Goal: Task Accomplishment & Management: Complete application form

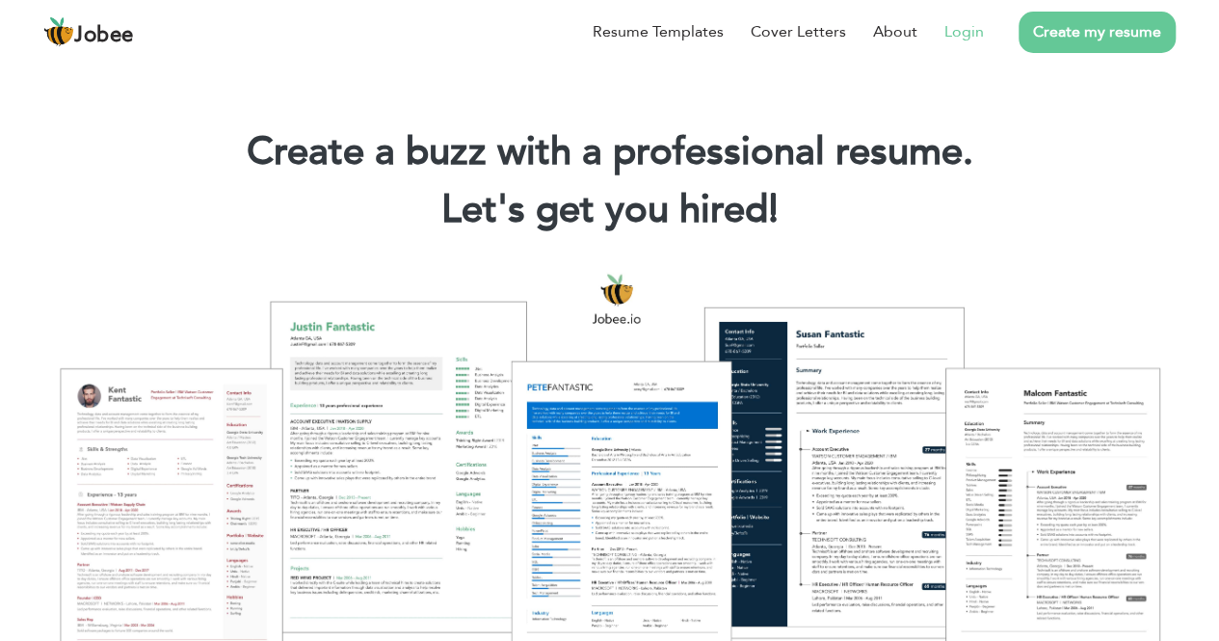
click at [970, 26] on link "Login" at bounding box center [965, 31] width 40 height 23
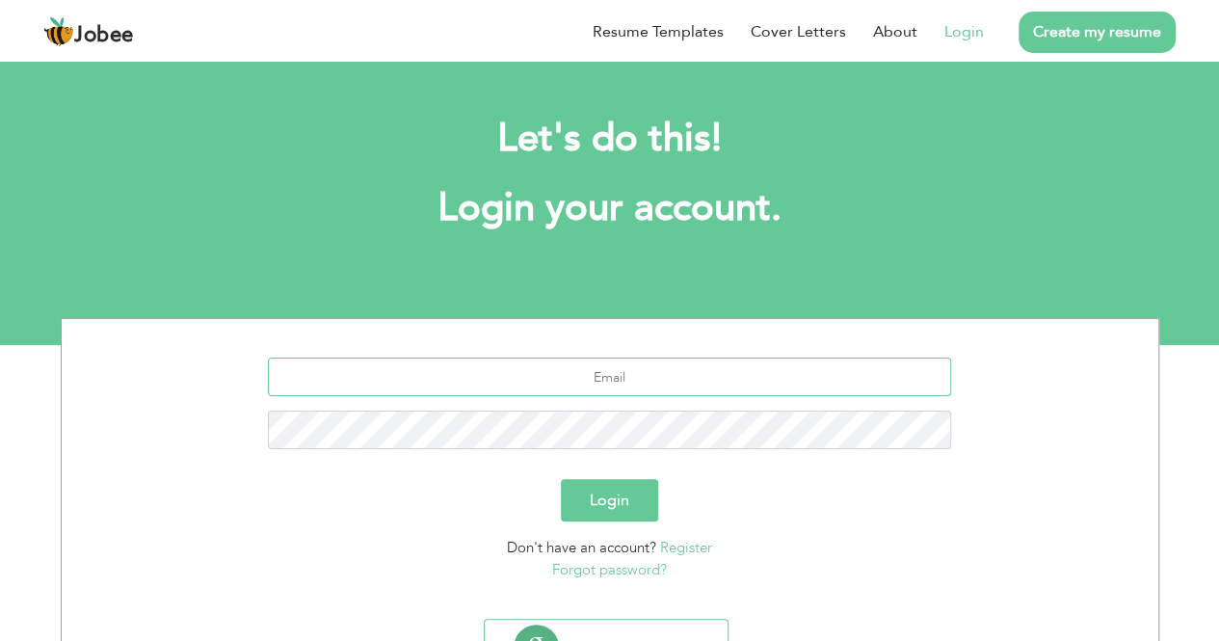
click at [547, 381] on input "text" at bounding box center [609, 377] width 683 height 39
type input "[EMAIL_ADDRESS][DOMAIN_NAME]"
click at [561, 479] on button "Login" at bounding box center [609, 500] width 97 height 42
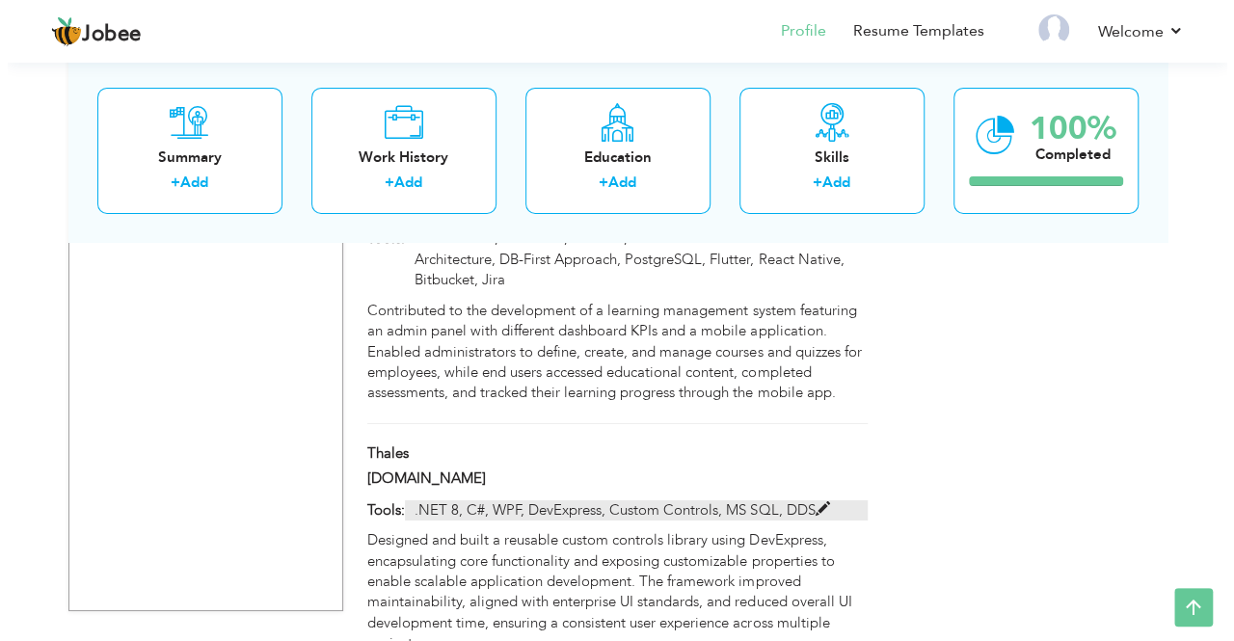
scroll to position [3307, 0]
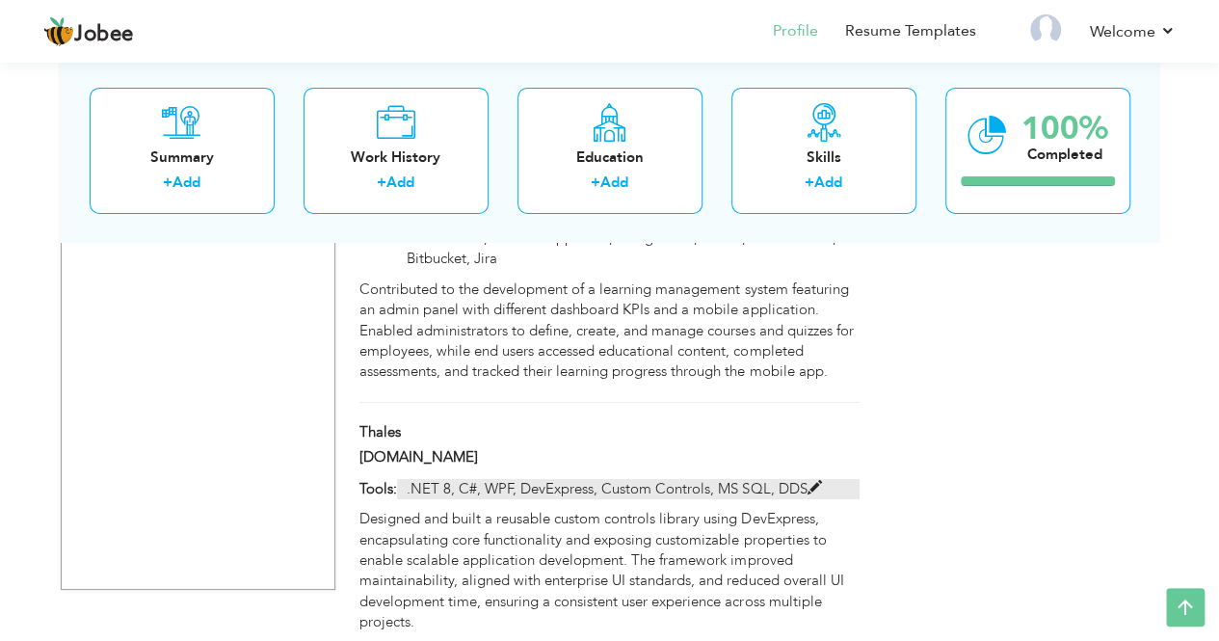
click at [816, 481] on span at bounding box center [814, 488] width 14 height 14
type input "Thales"
type input "[DOMAIN_NAME]"
type input ".NET 8, C#, WPF, DevExpress, Custom Controls, MS SQL, DDS"
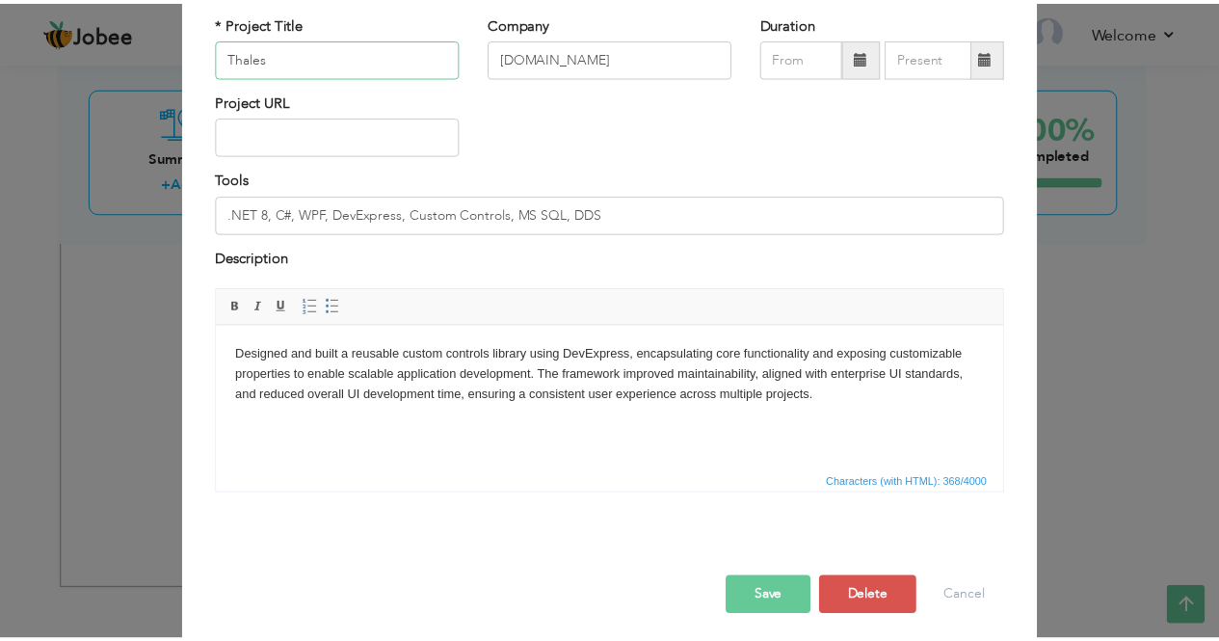
scroll to position [132, 0]
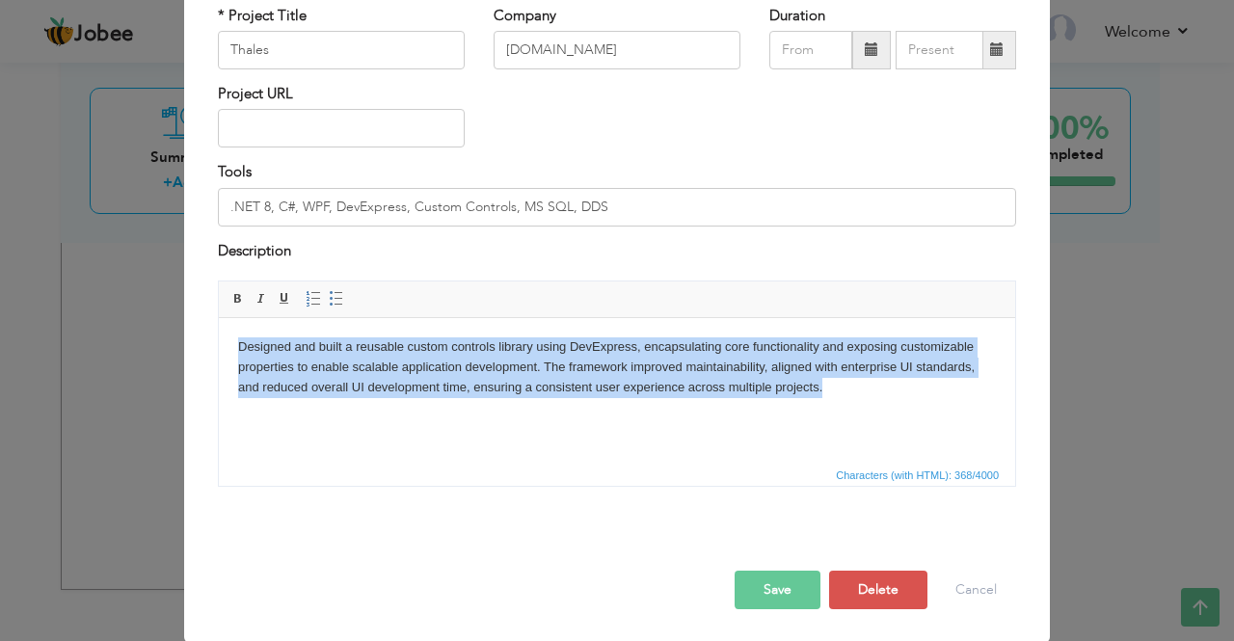
drag, startPoint x: 817, startPoint y: 388, endPoint x: 236, endPoint y: 353, distance: 581.4
click at [236, 353] on html "Designed and built a reusable custom controls library using DevExpress, encapsu…" at bounding box center [617, 367] width 796 height 98
copy body "Designed and built a reusable custom controls library using DevExpress, encapsu…"
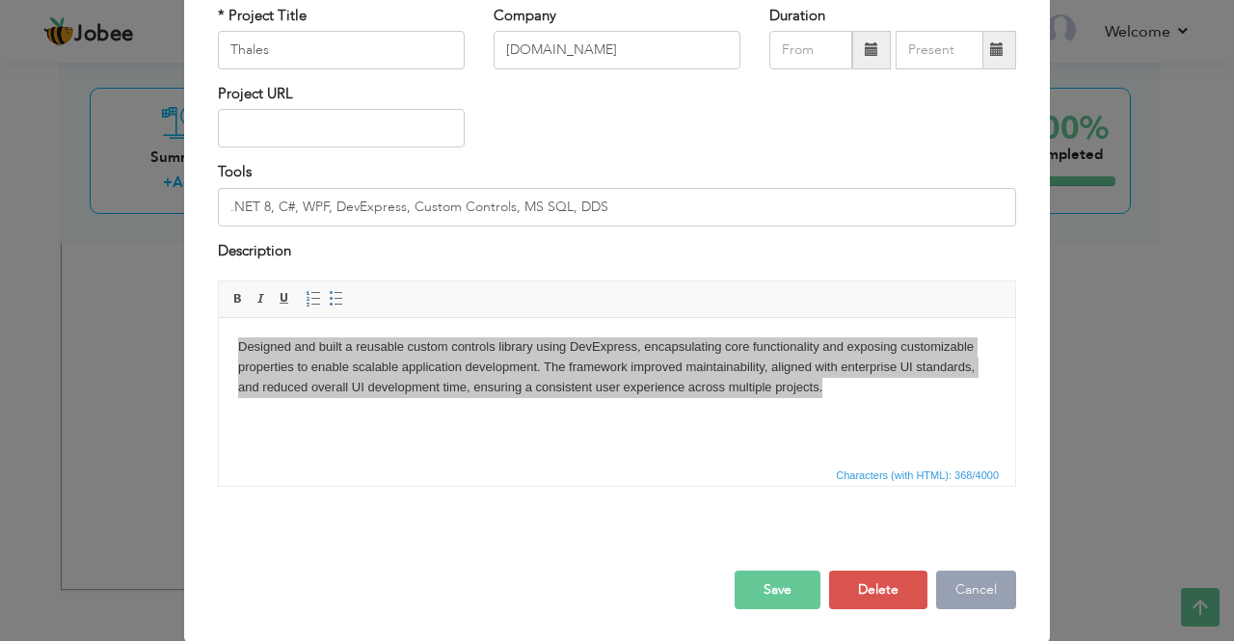
click at [963, 587] on button "Cancel" at bounding box center [976, 590] width 80 height 39
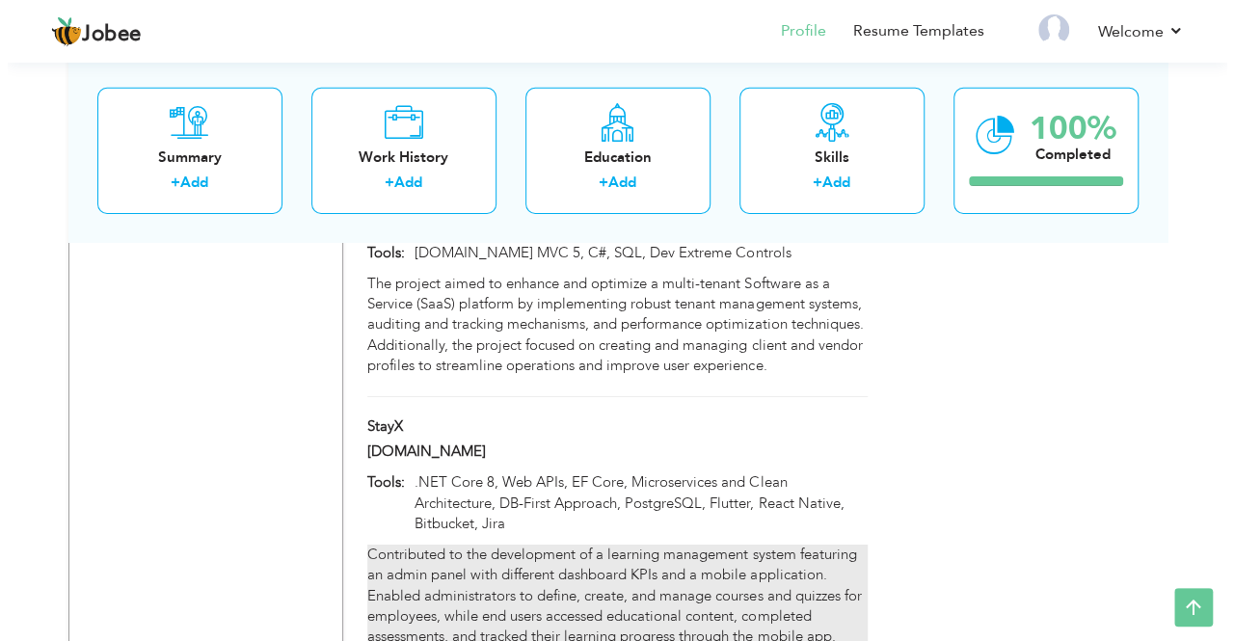
scroll to position [3017, 0]
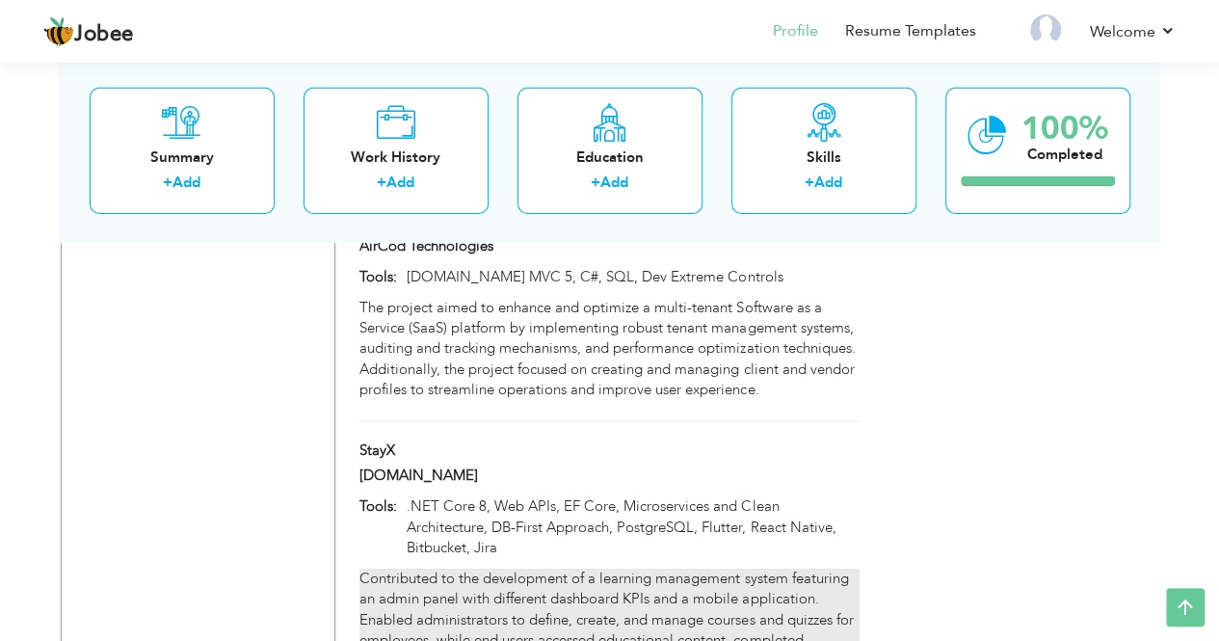
click at [775, 569] on div "Contributed to the development of a learning management system featuring an adm…" at bounding box center [609, 620] width 499 height 103
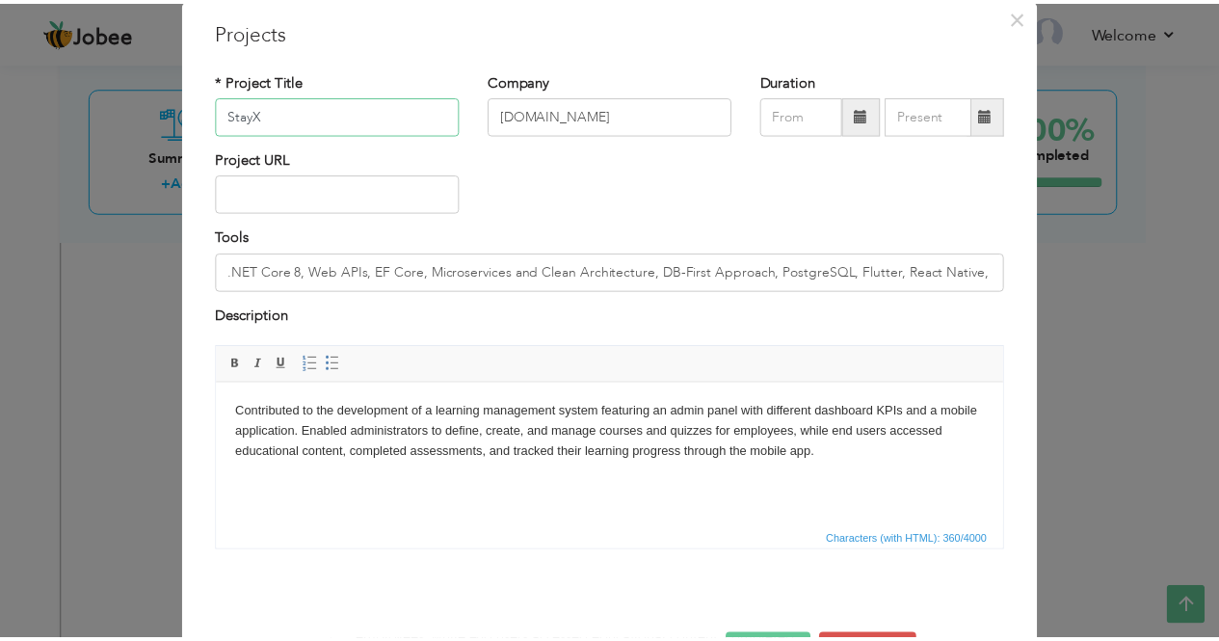
scroll to position [96, 0]
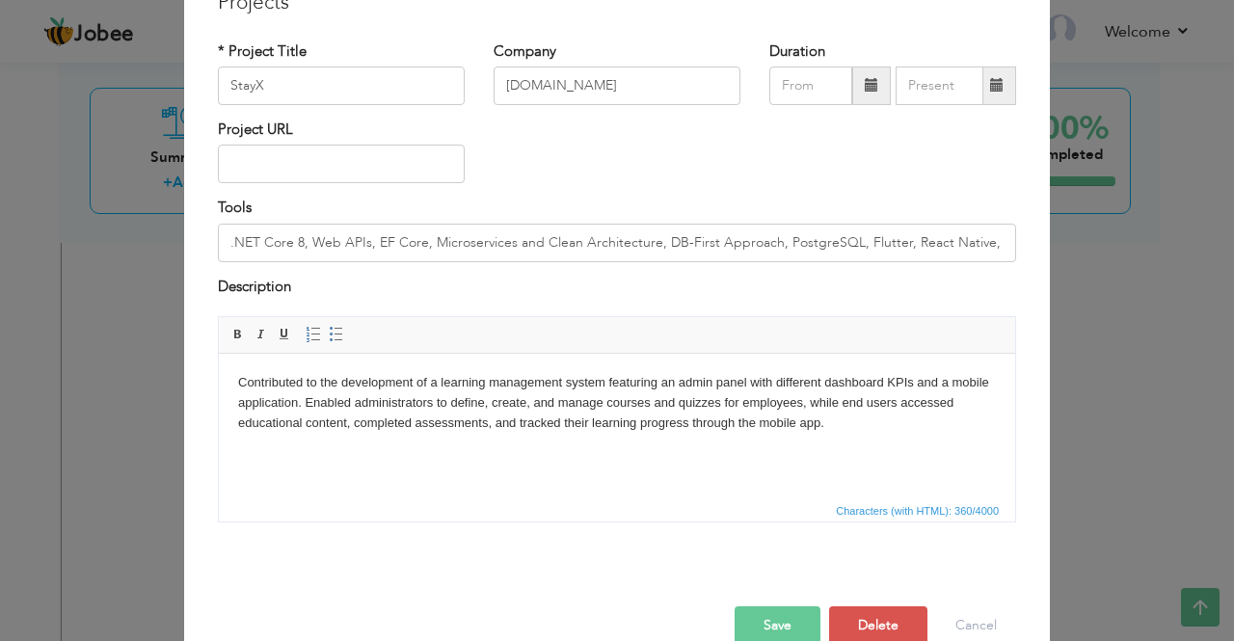
click at [548, 452] on html "Contributed to the development of a learning management system featuring an adm…" at bounding box center [617, 403] width 796 height 98
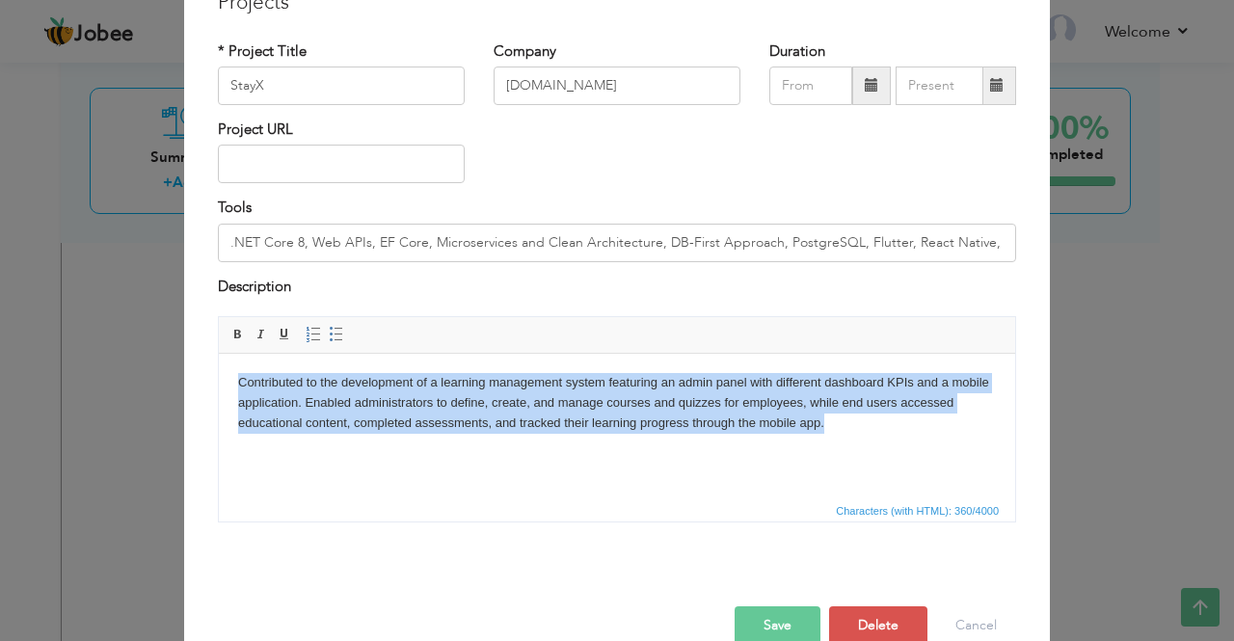
copy body "Contributed to the development of a learning management system featuring an adm…"
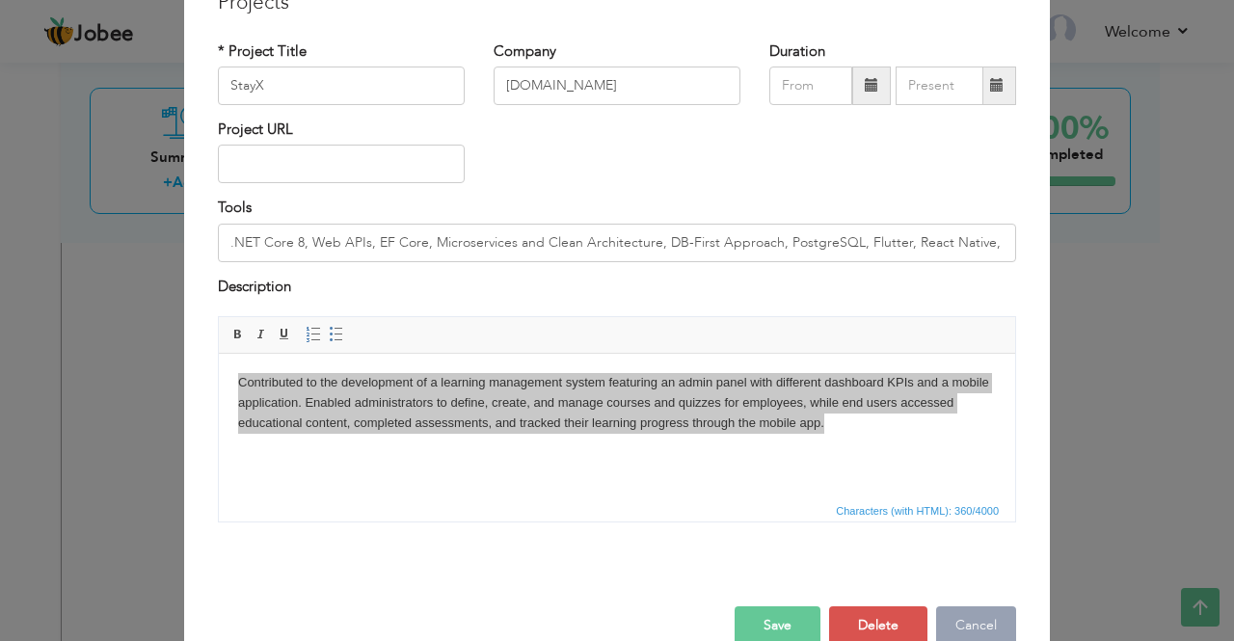
click at [978, 621] on button "Cancel" at bounding box center [976, 625] width 80 height 39
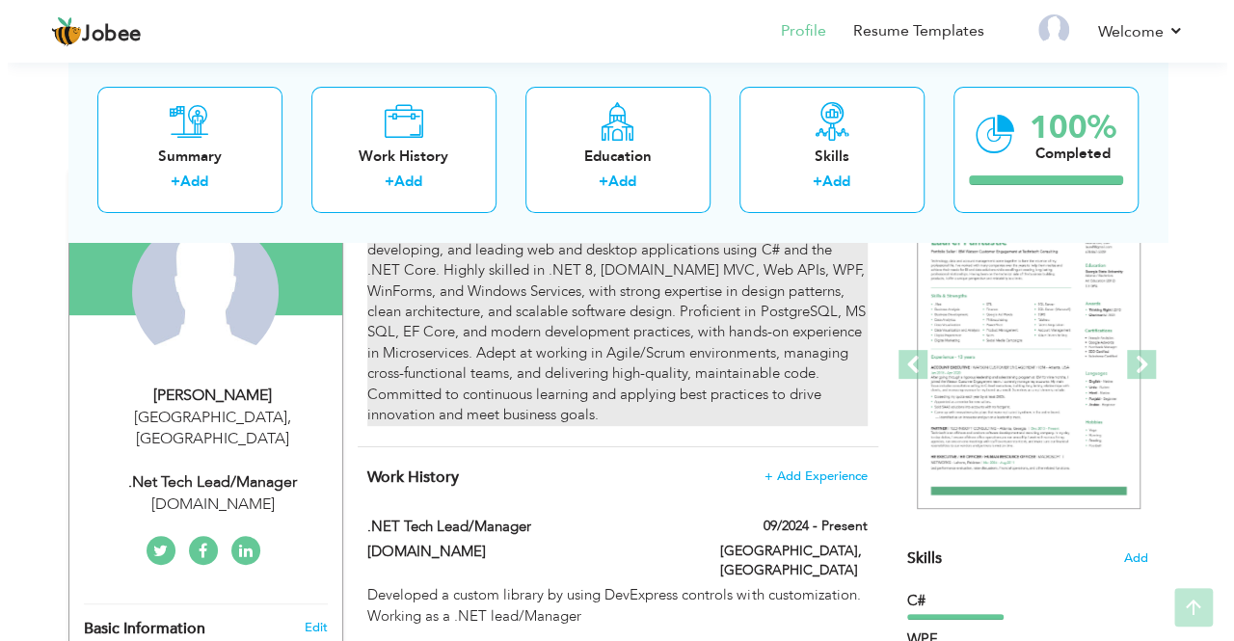
scroll to position [289, 0]
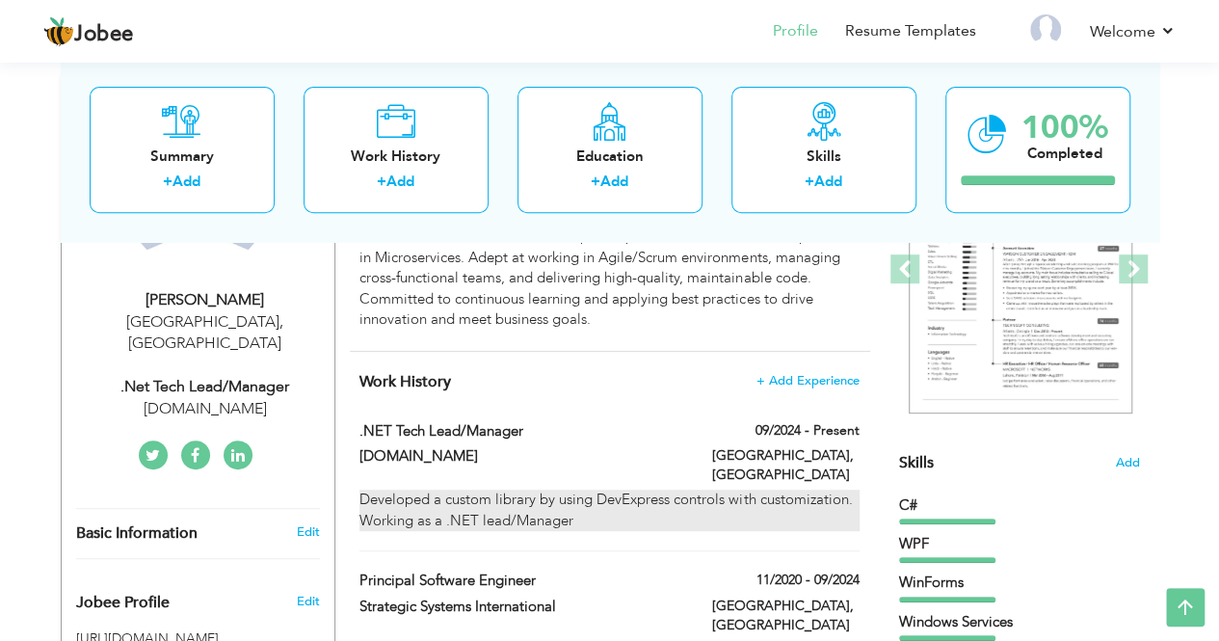
click at [745, 490] on div "Developed a custom library by using DevExpress controls with customization. Wor…" at bounding box center [609, 510] width 499 height 41
type input ".NET Tech Lead/Manager"
type input "[DOMAIN_NAME]"
type input "09/2024"
type input "[GEOGRAPHIC_DATA]"
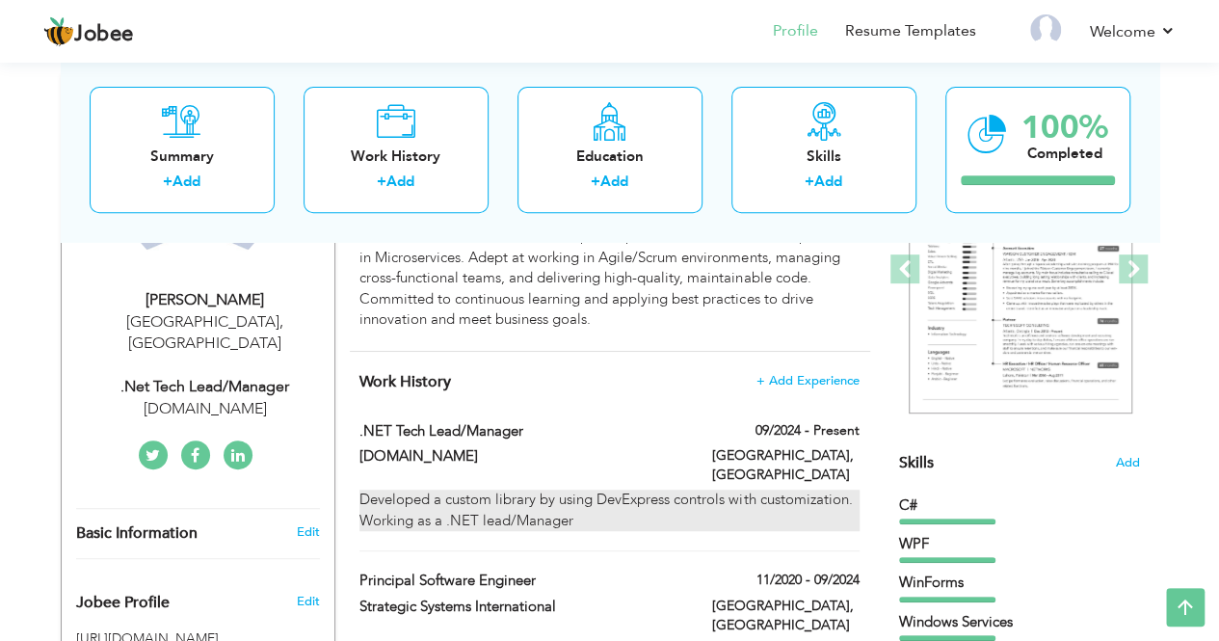
type input "[GEOGRAPHIC_DATA]"
checkbox input "true"
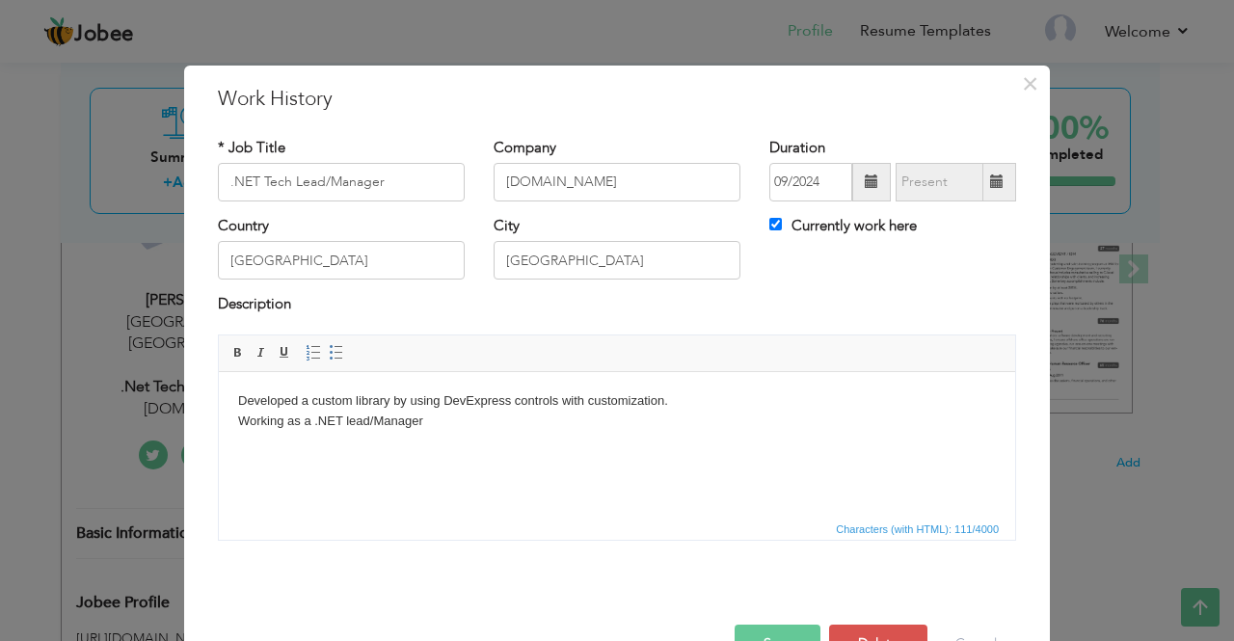
click at [518, 450] on html "Developed a custom library by using DevExpress controls with customization. Wor…" at bounding box center [617, 410] width 796 height 79
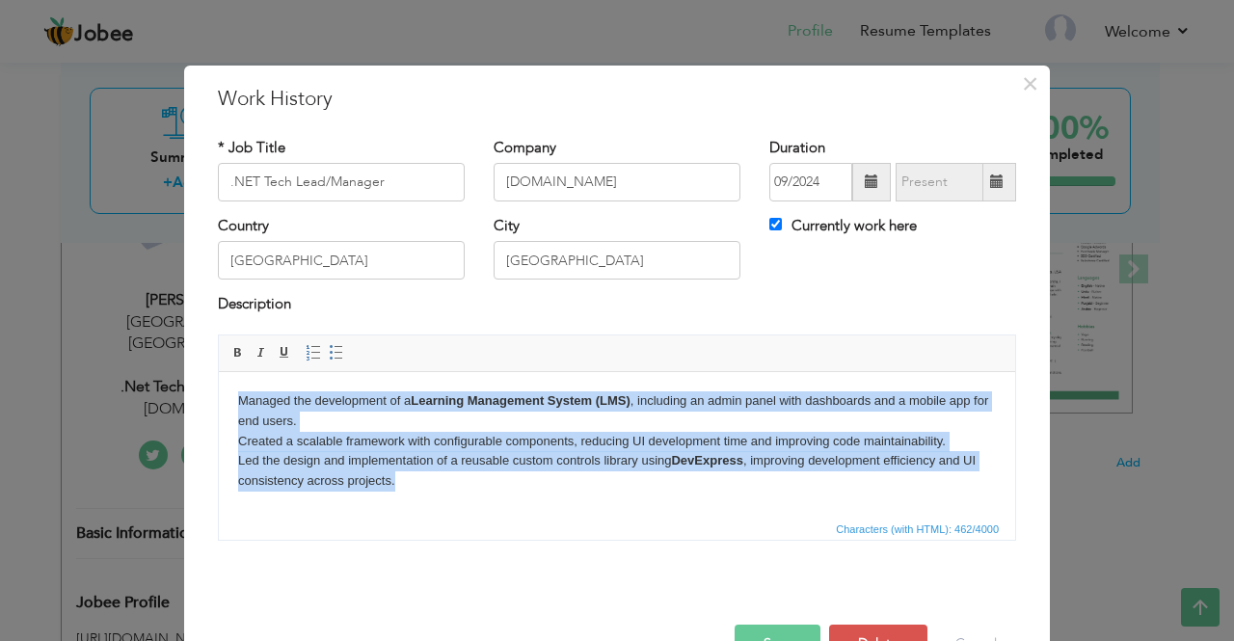
drag, startPoint x: 419, startPoint y: 481, endPoint x: 219, endPoint y: 396, distance: 217.7
click at [219, 400] on html "Managed the development of a Learning Management System (LMS) , including an ad…" at bounding box center [617, 440] width 796 height 139
click at [329, 350] on span at bounding box center [336, 352] width 15 height 15
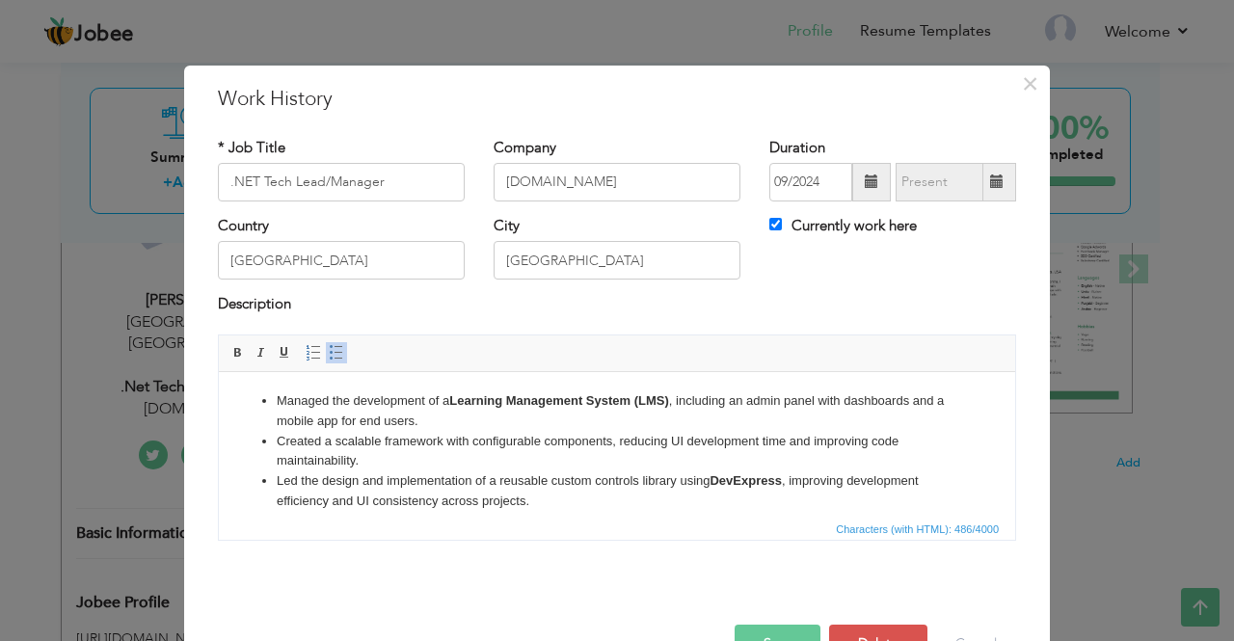
click at [604, 563] on div "* Job Title .NET Tech Lead/Manager Company [DOMAIN_NAME] Duration 09/2024 Curre…" at bounding box center [616, 346] width 827 height 446
click at [586, 525] on span "Characters (with HTML): 486/4000" at bounding box center [617, 528] width 796 height 23
click at [578, 518] on span "Characters (with HTML): 486/4000" at bounding box center [617, 528] width 796 height 23
click at [552, 495] on li "Led the design and implementation of a reusable custom controls library using D…" at bounding box center [617, 490] width 681 height 40
drag, startPoint x: 671, startPoint y: 400, endPoint x: 510, endPoint y: 393, distance: 161.1
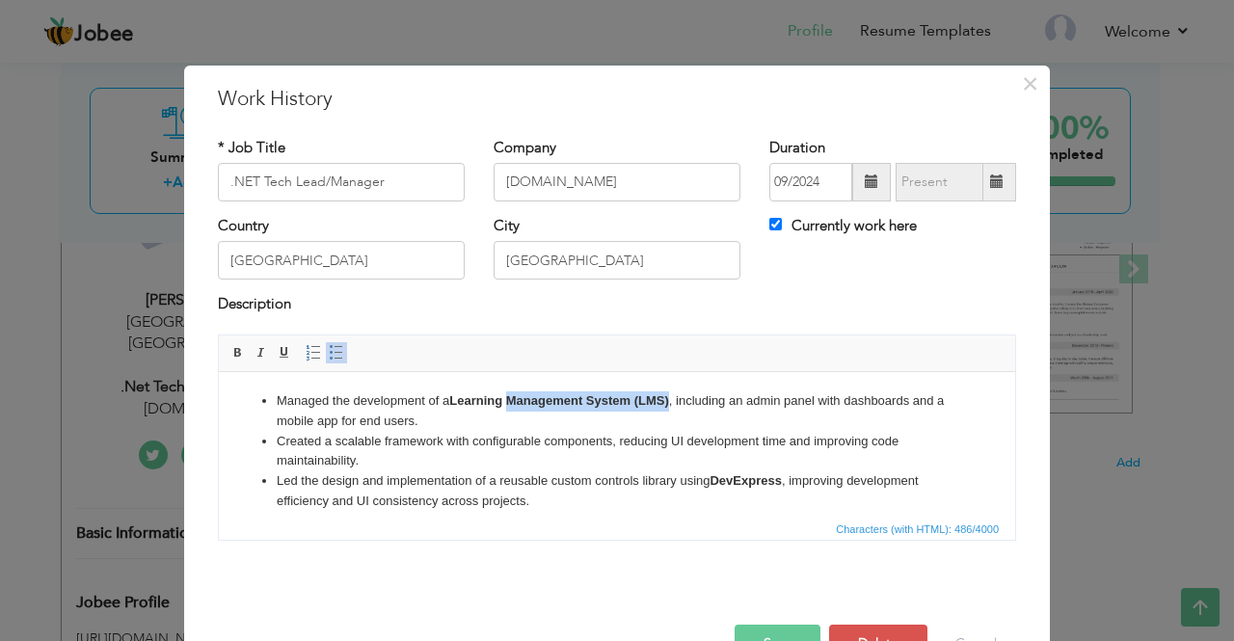
click at [510, 393] on strong "Learning Management System (LMS)" at bounding box center [559, 399] width 220 height 14
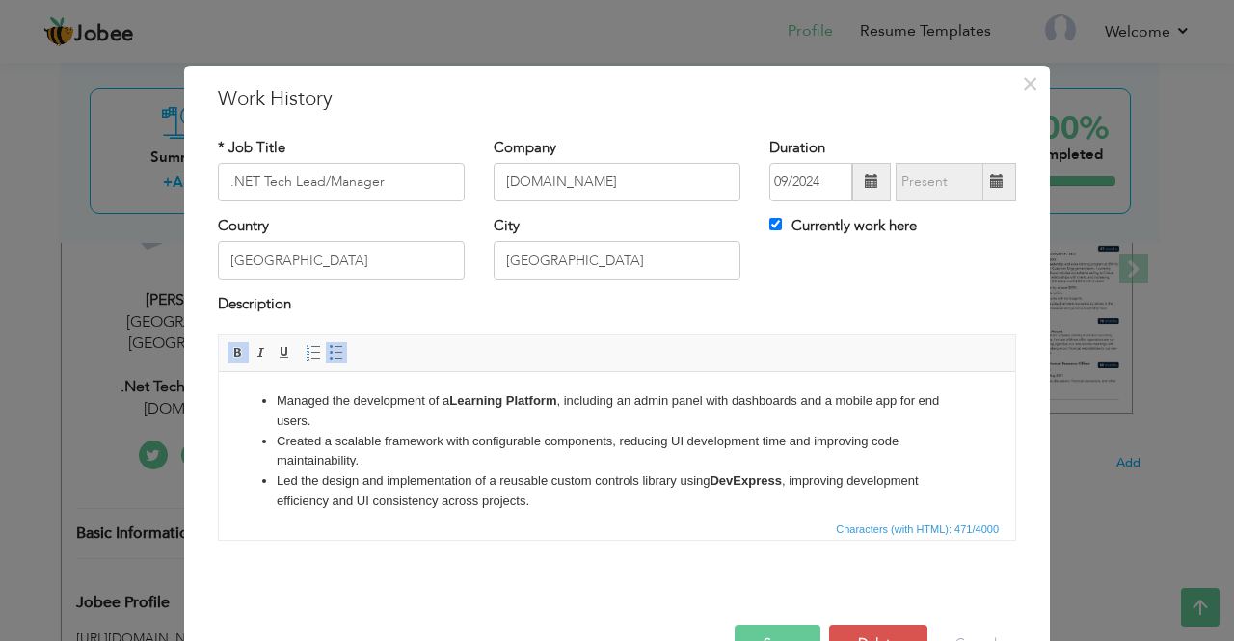
click at [537, 423] on li "Managed the development of a Learning Platform , including an admin panel with …" at bounding box center [617, 410] width 681 height 40
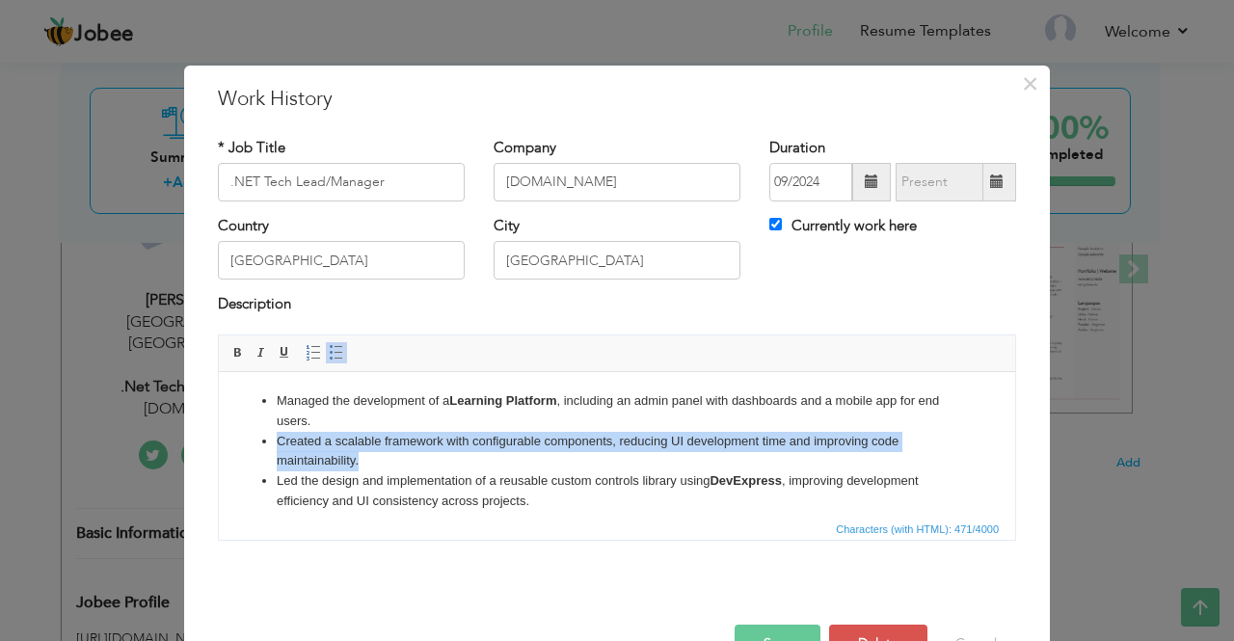
drag, startPoint x: 381, startPoint y: 468, endPoint x: 277, endPoint y: 432, distance: 110.1
click at [277, 432] on li "Created a scalable framework with configurable components, reducing UI developm…" at bounding box center [617, 451] width 681 height 40
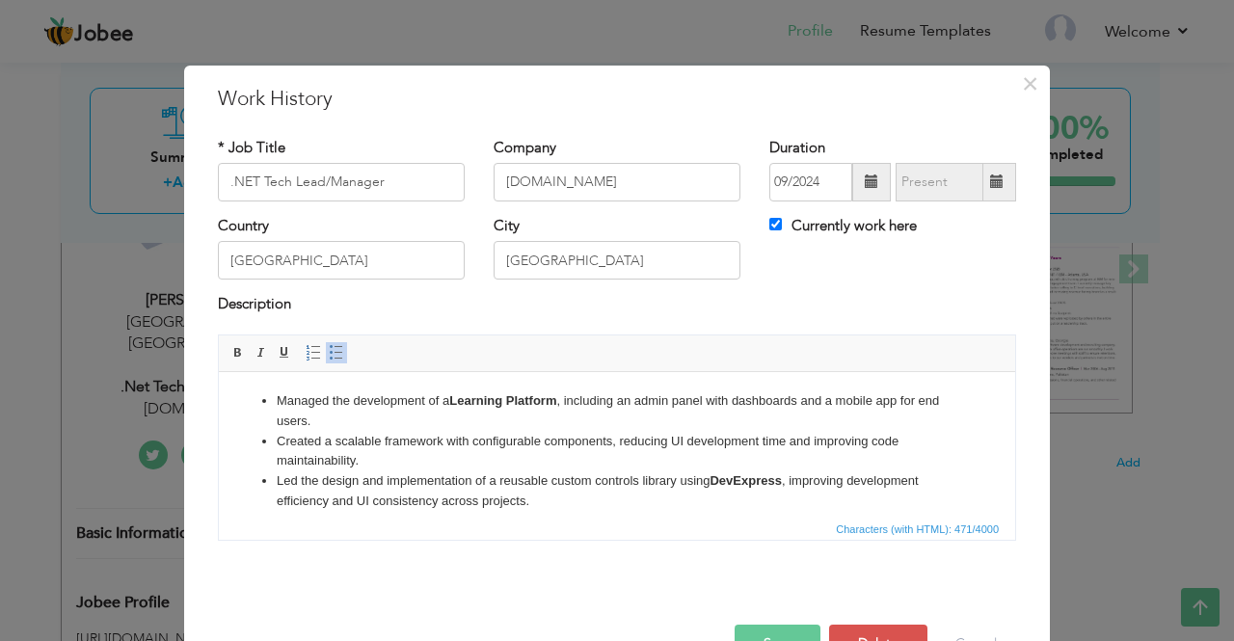
click at [528, 495] on li "Led the design and implementation of a reusable custom controls library using D…" at bounding box center [617, 490] width 681 height 40
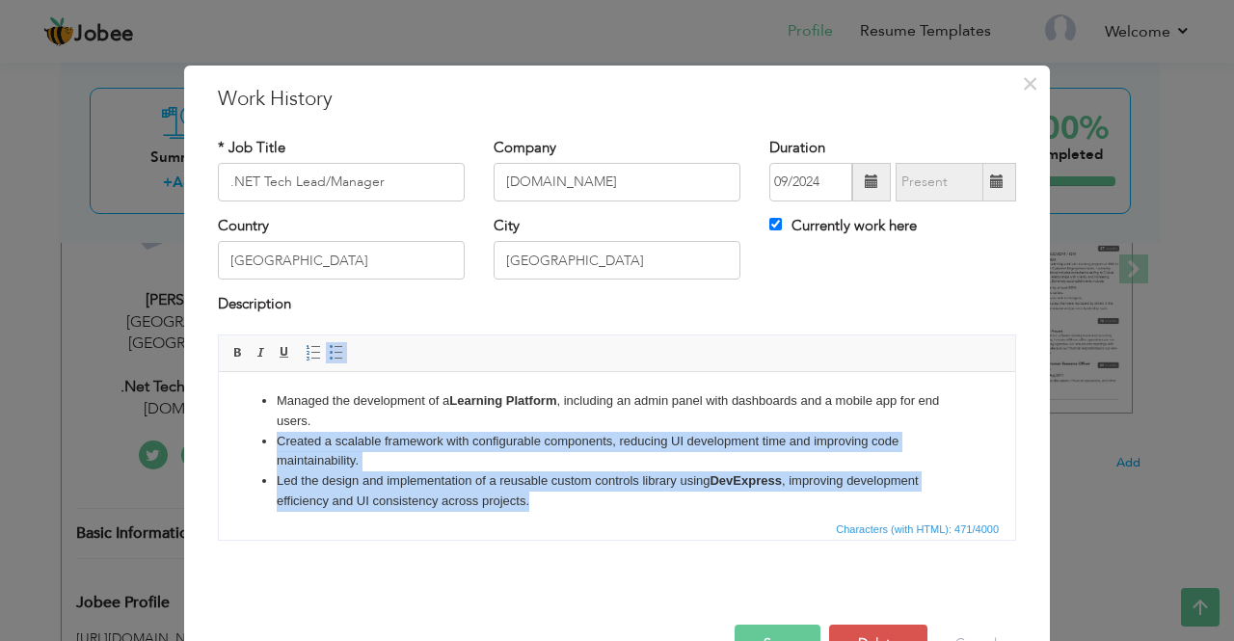
drag, startPoint x: 573, startPoint y: 498, endPoint x: 258, endPoint y: 437, distance: 320.3
click at [258, 437] on ul "Managed the development of a Learning Platform , including an admin panel with …" at bounding box center [617, 450] width 758 height 120
copy ul "Created a scalable framework with configurable components, reducing UI developm…"
click at [547, 508] on li "Led the design and implementation of a reusable custom controls library using D…" at bounding box center [617, 490] width 681 height 40
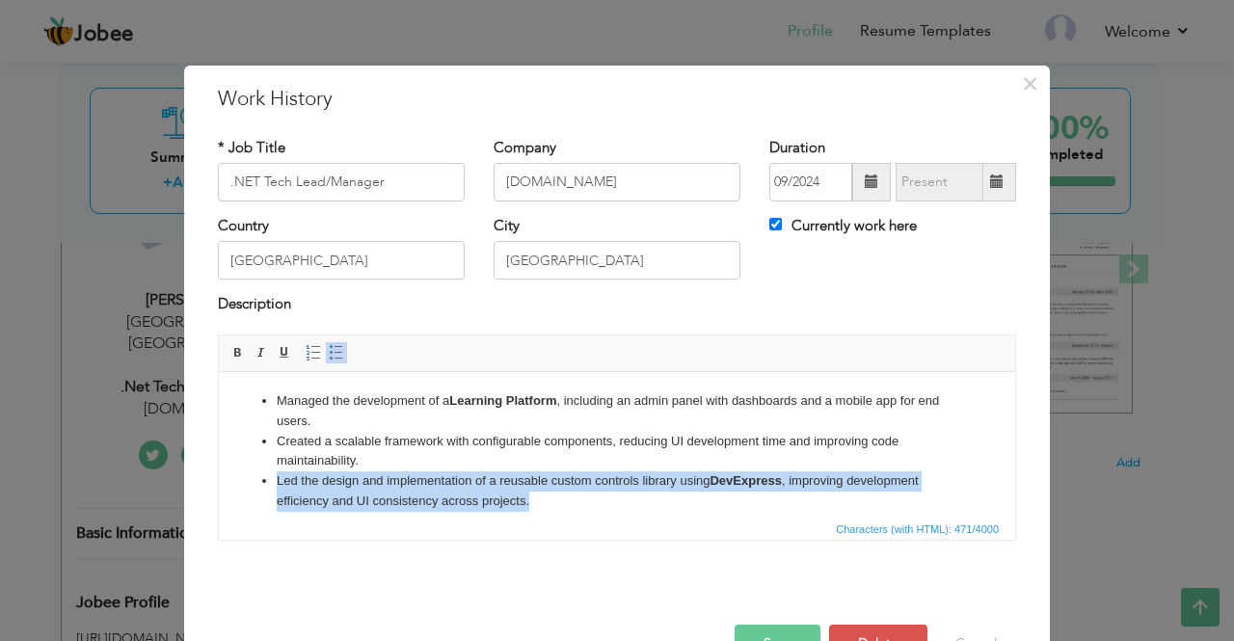
drag, startPoint x: 534, startPoint y: 501, endPoint x: 269, endPoint y: 479, distance: 266.0
click at [269, 479] on ul "Managed the development of a Learning Platform , including an admin panel with …" at bounding box center [617, 450] width 758 height 120
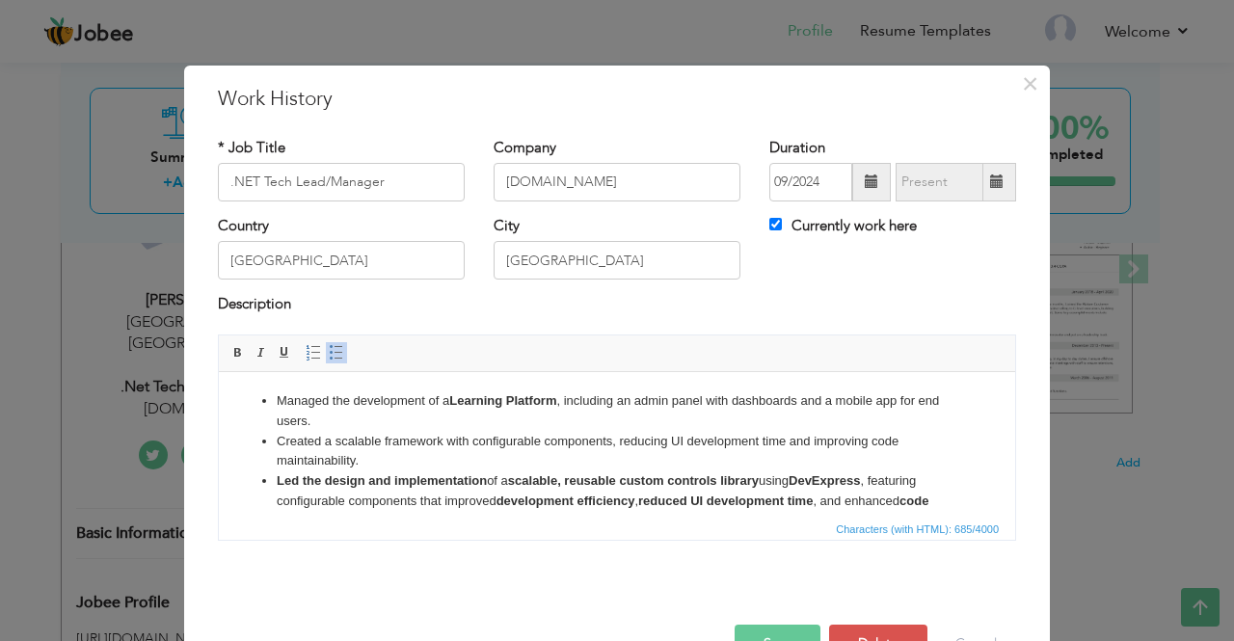
scroll to position [12, 0]
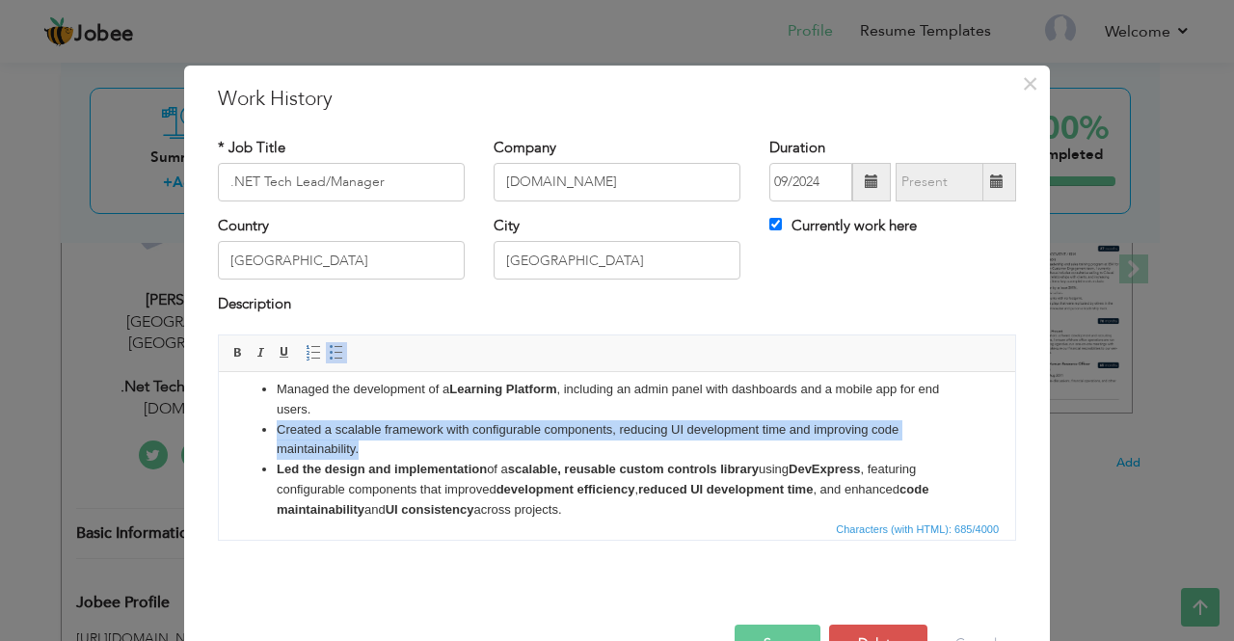
drag, startPoint x: 313, startPoint y: 440, endPoint x: 261, endPoint y: 431, distance: 52.8
click at [261, 431] on ul "Managed the development of a Learning Platform , including an admin panel with …" at bounding box center [617, 449] width 758 height 141
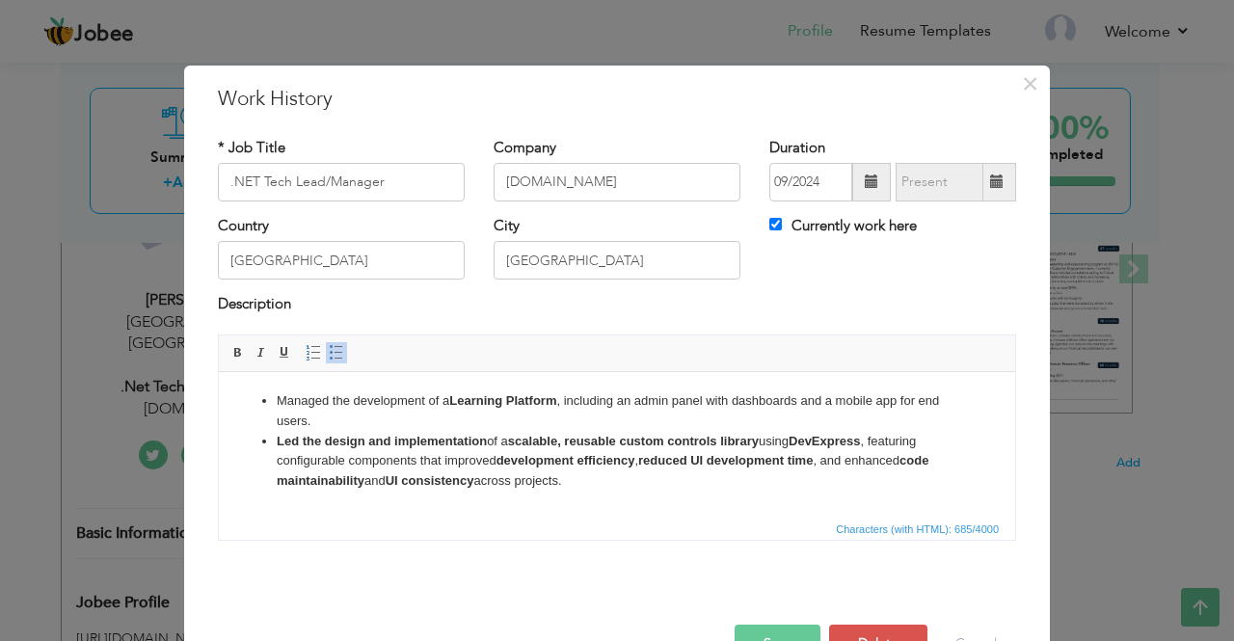
scroll to position [0, 0]
drag, startPoint x: 596, startPoint y: 484, endPoint x: 276, endPoint y: 404, distance: 329.9
click at [276, 404] on ul "Managed the development of a Learning Platform , including an admin panel with …" at bounding box center [617, 440] width 758 height 100
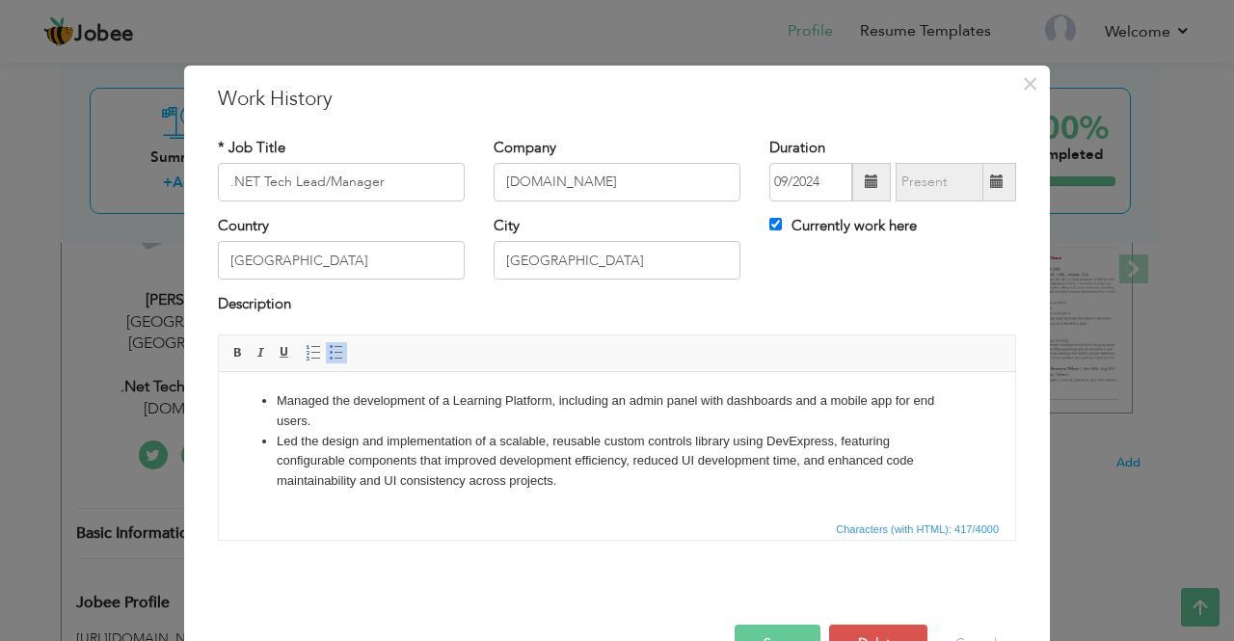
click at [616, 477] on li "Led the design and implementation of a scalable, reusable custom controls libra…" at bounding box center [617, 461] width 681 height 60
click at [498, 520] on span "Characters (with HTML): 417/4000" at bounding box center [617, 528] width 796 height 23
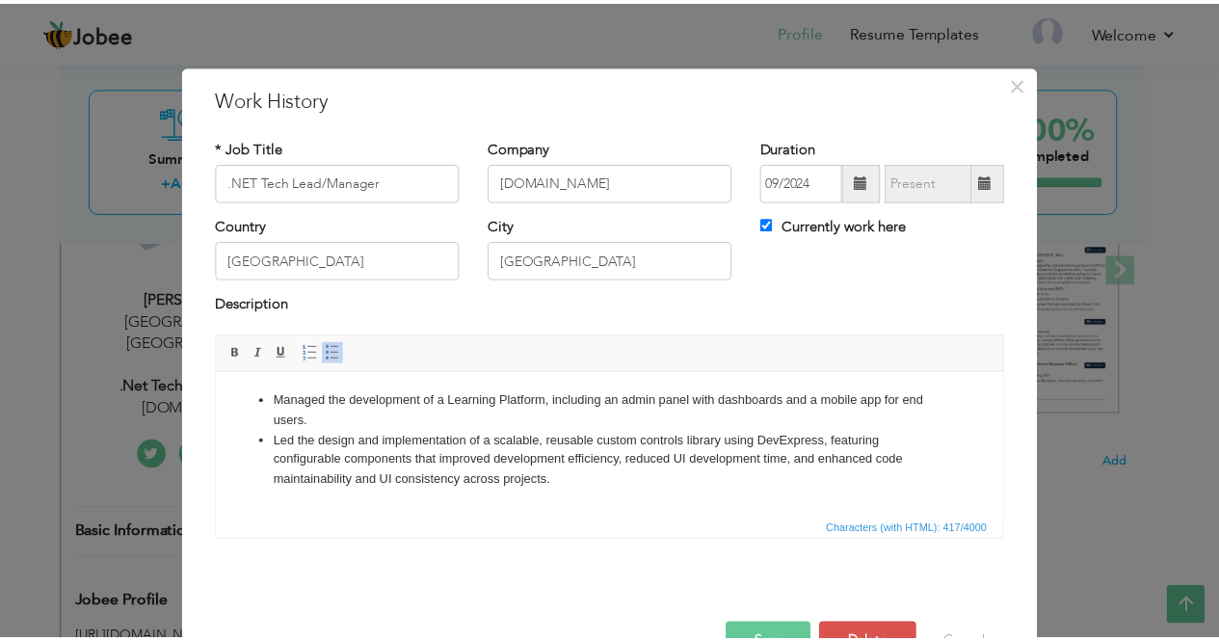
scroll to position [54, 0]
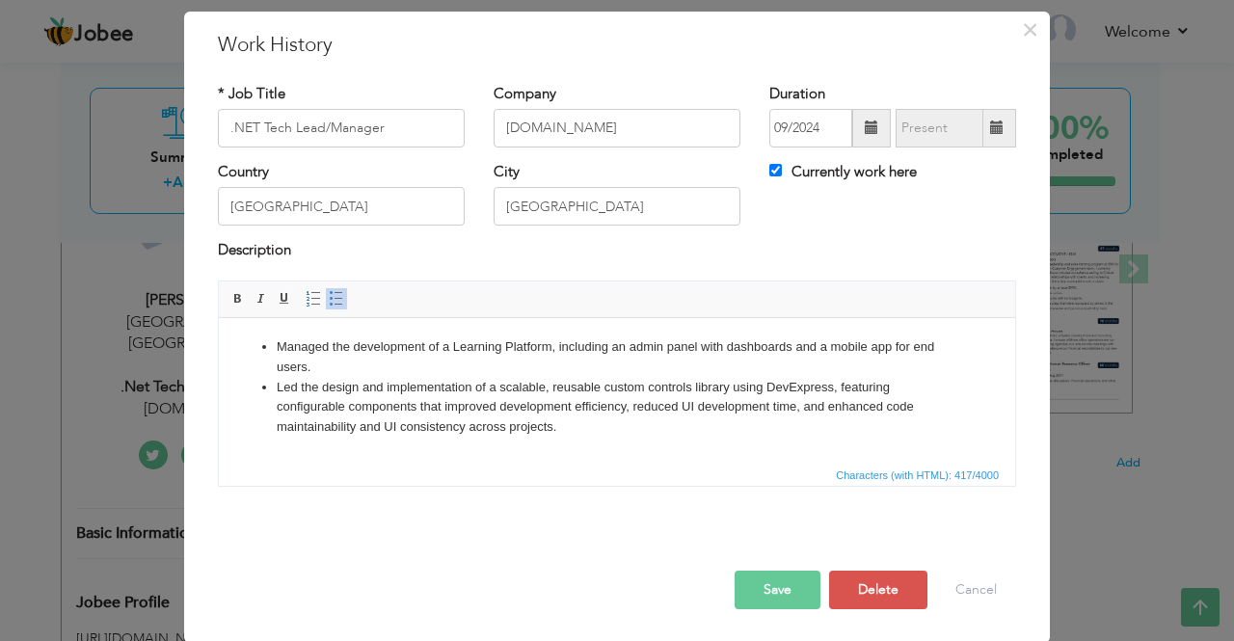
click at [756, 586] on button "Save" at bounding box center [778, 590] width 86 height 39
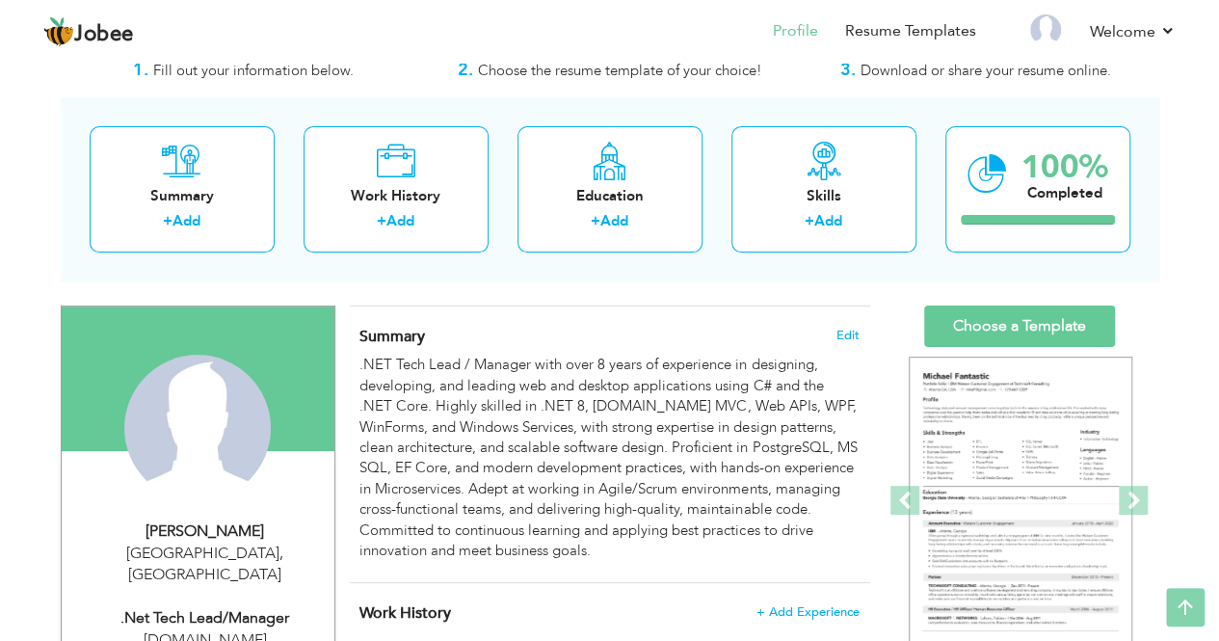
scroll to position [0, 0]
